Goal: Check status: Check status

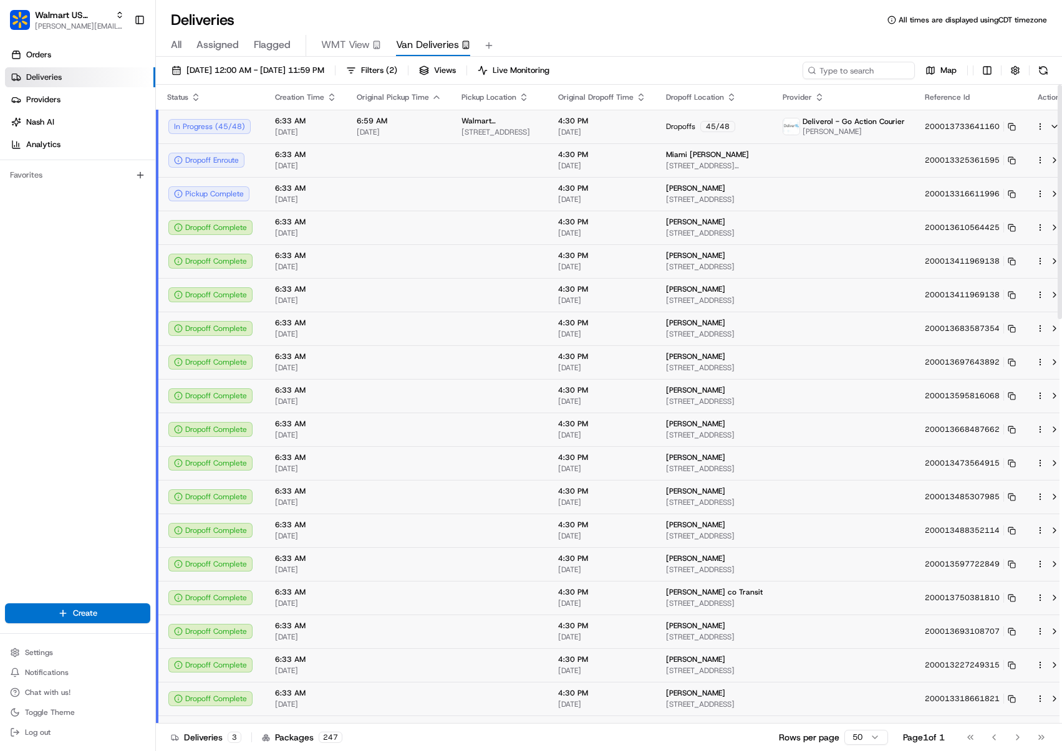
click at [246, 127] on div "In Progress ( 45 / 48 )" at bounding box center [211, 126] width 87 height 15
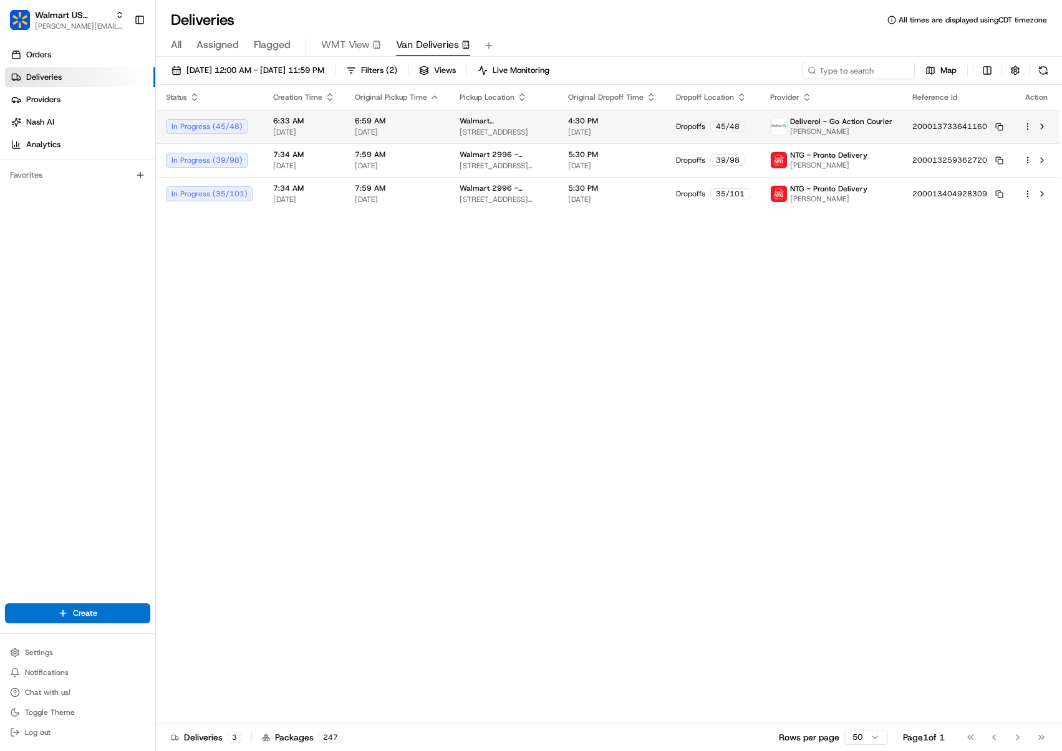
click at [246, 128] on div "In Progress ( 45 / 48 )" at bounding box center [209, 126] width 87 height 15
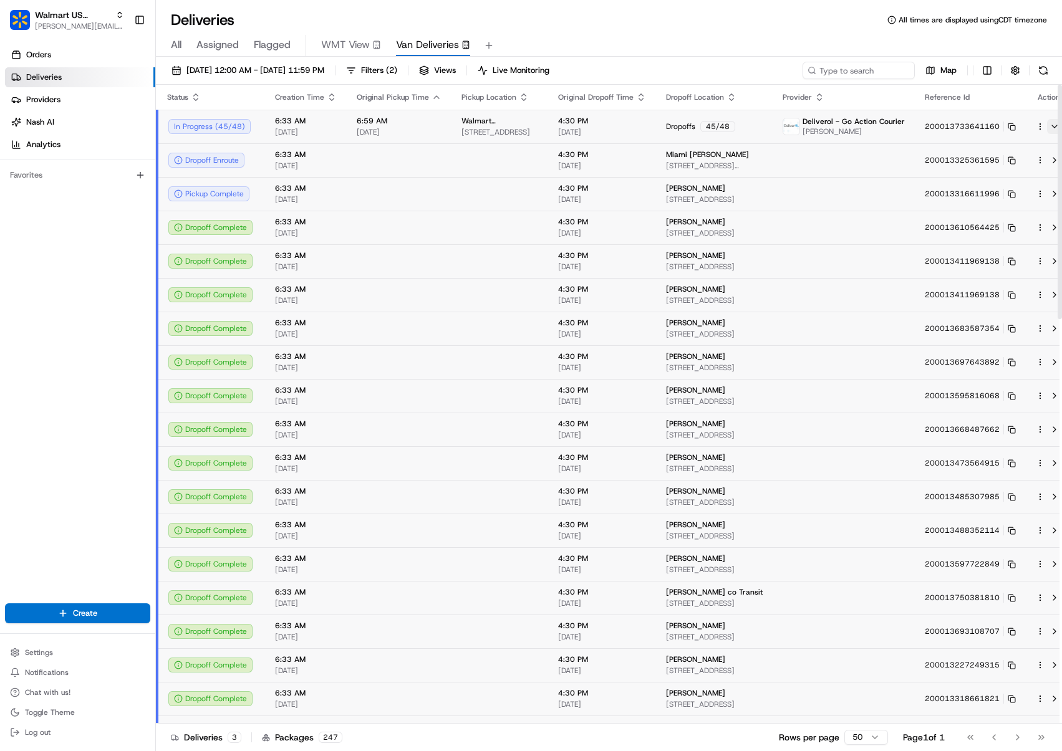
click at [1047, 127] on button at bounding box center [1054, 126] width 15 height 15
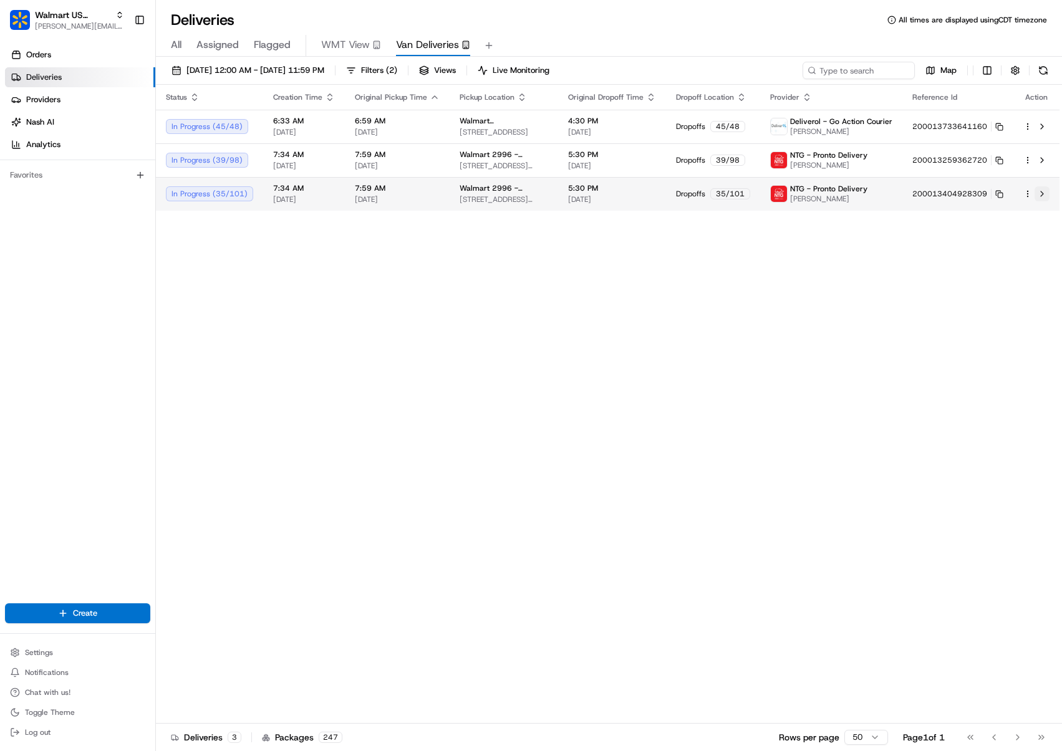
click at [1044, 199] on button at bounding box center [1042, 193] width 15 height 15
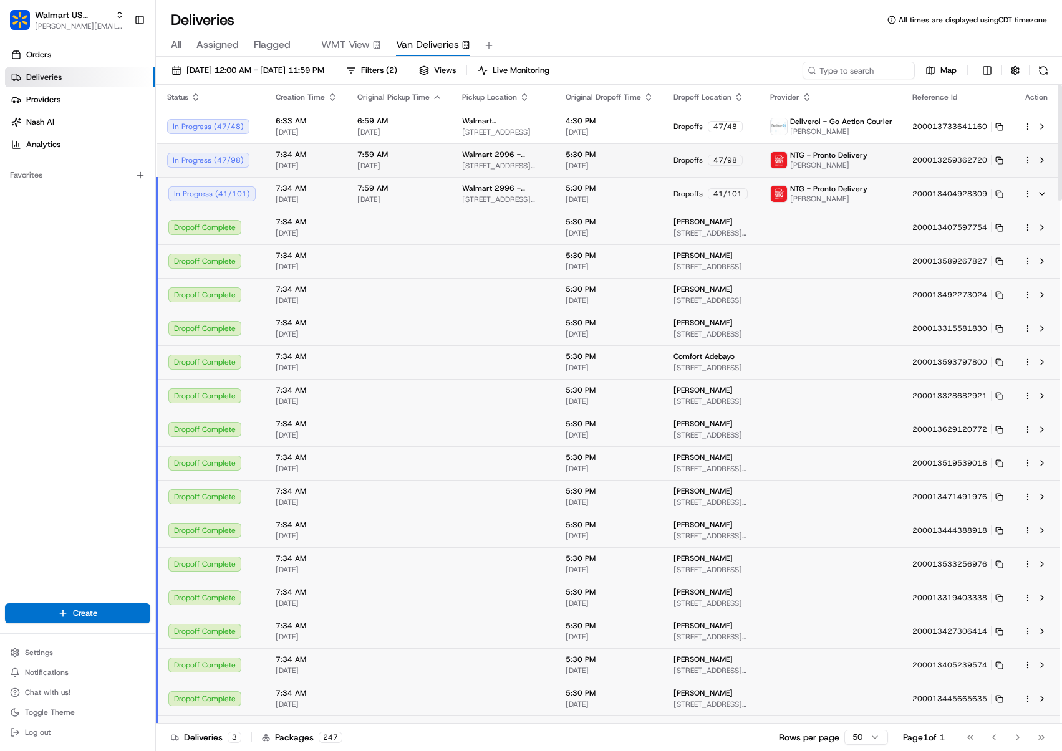
click at [1041, 170] on td at bounding box center [1036, 160] width 46 height 34
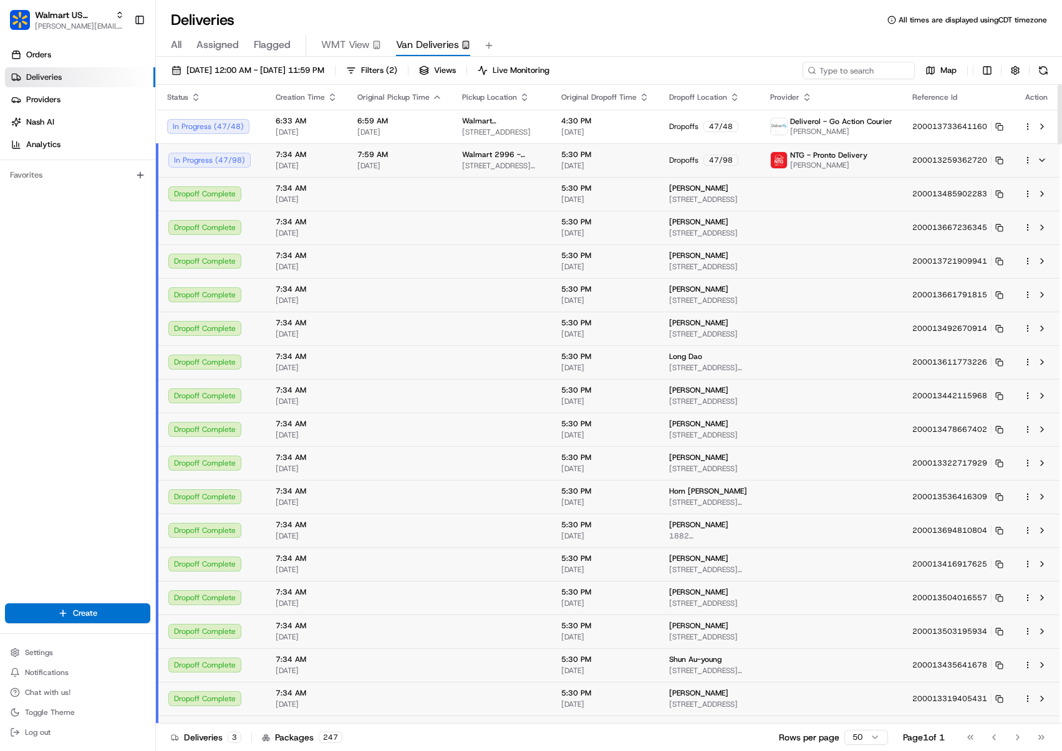
click at [1042, 168] on td at bounding box center [1036, 160] width 46 height 34
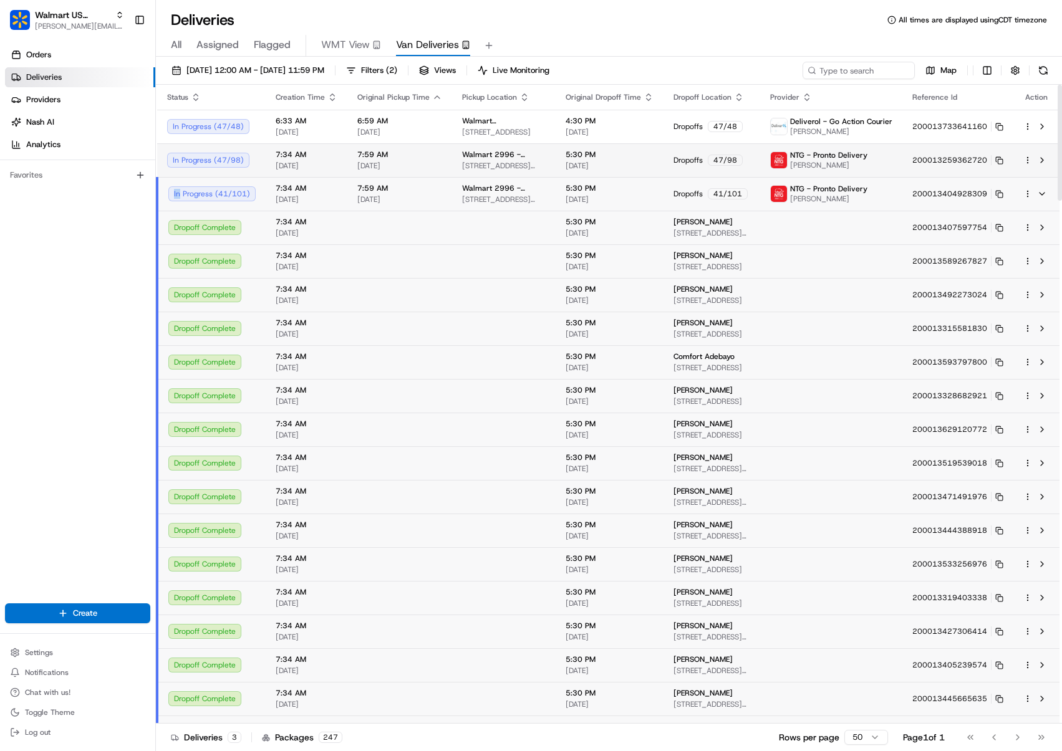
click at [1042, 168] on td at bounding box center [1036, 160] width 46 height 34
